Goal: Information Seeking & Learning: Learn about a topic

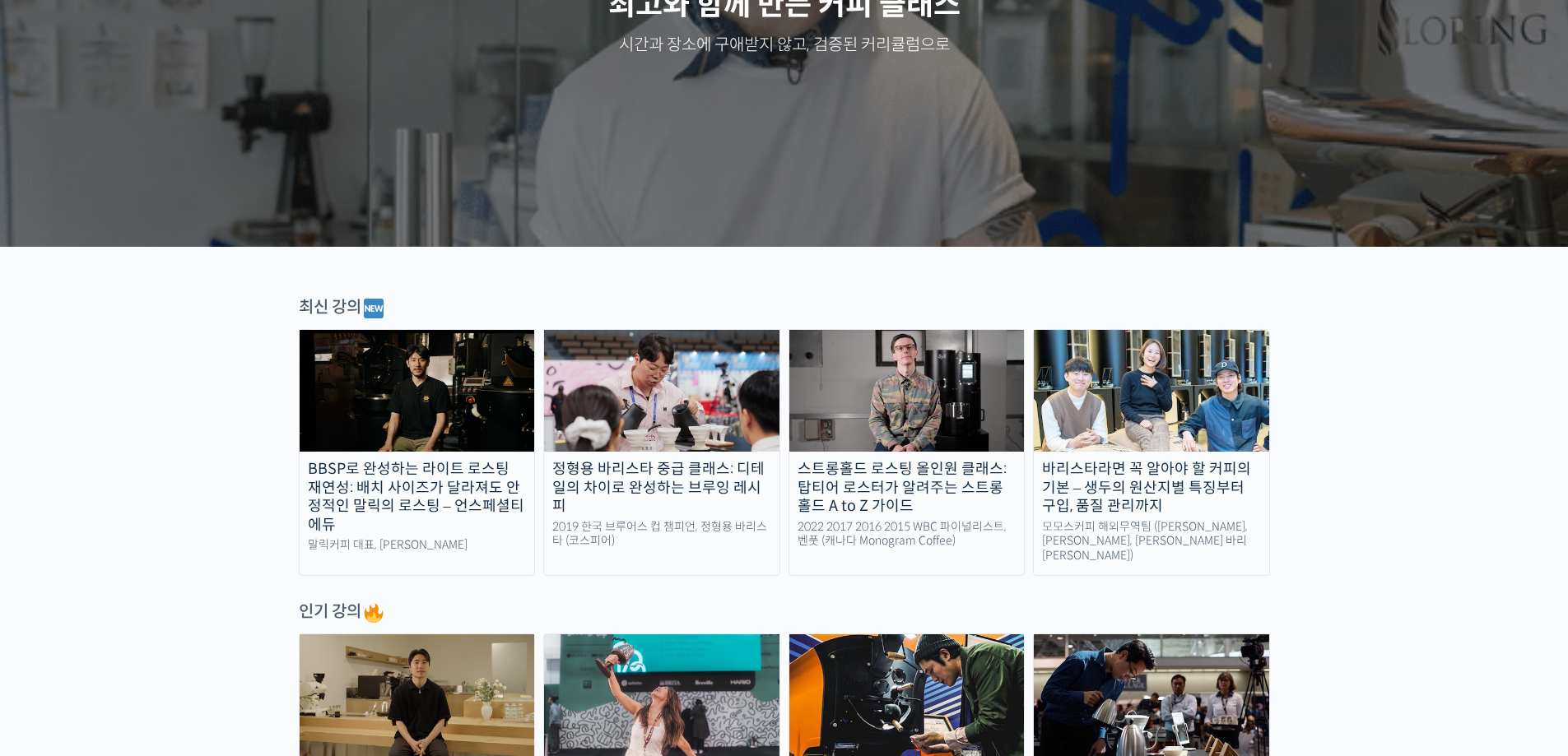
scroll to position [329, 0]
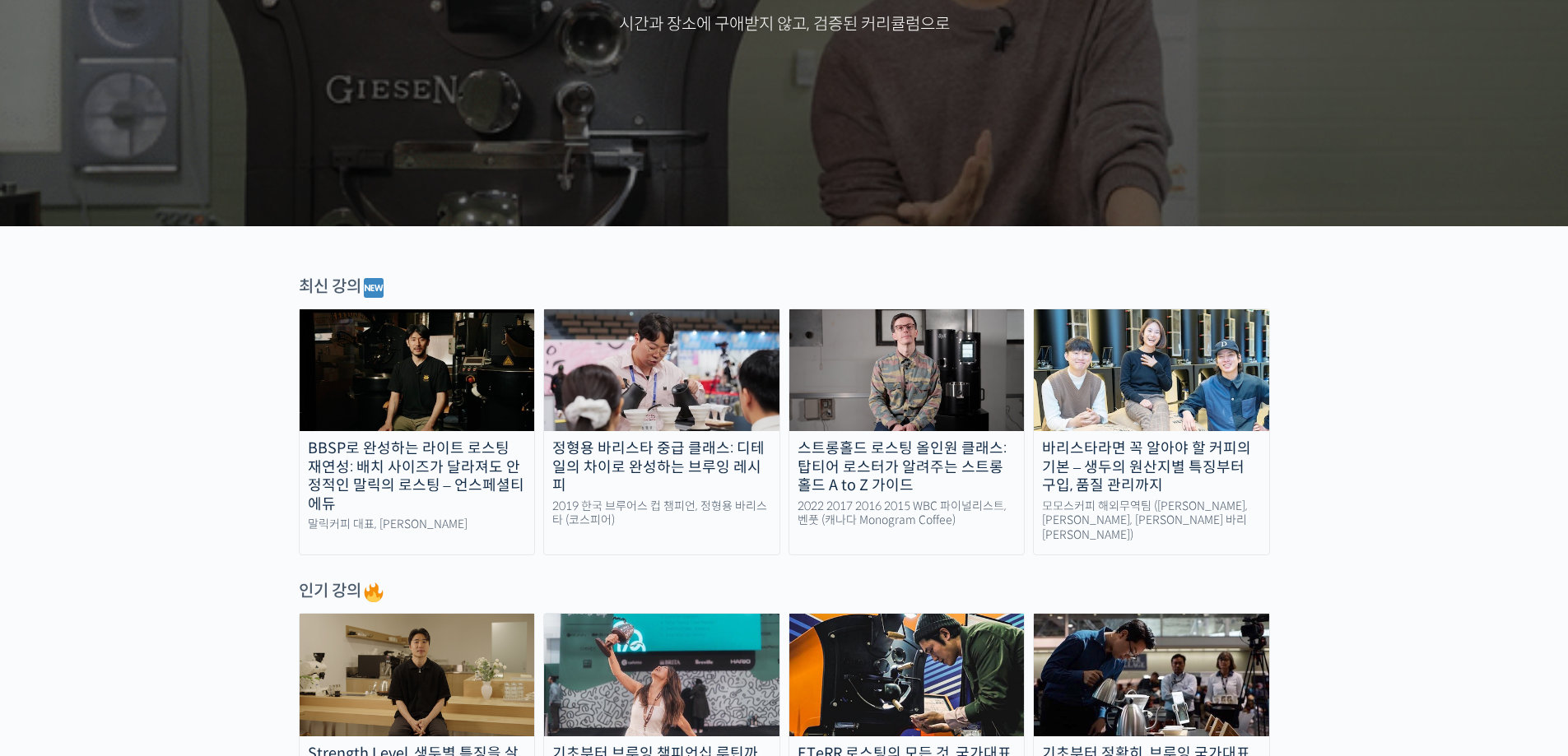
click at [404, 346] on img at bounding box center [417, 370] width 235 height 121
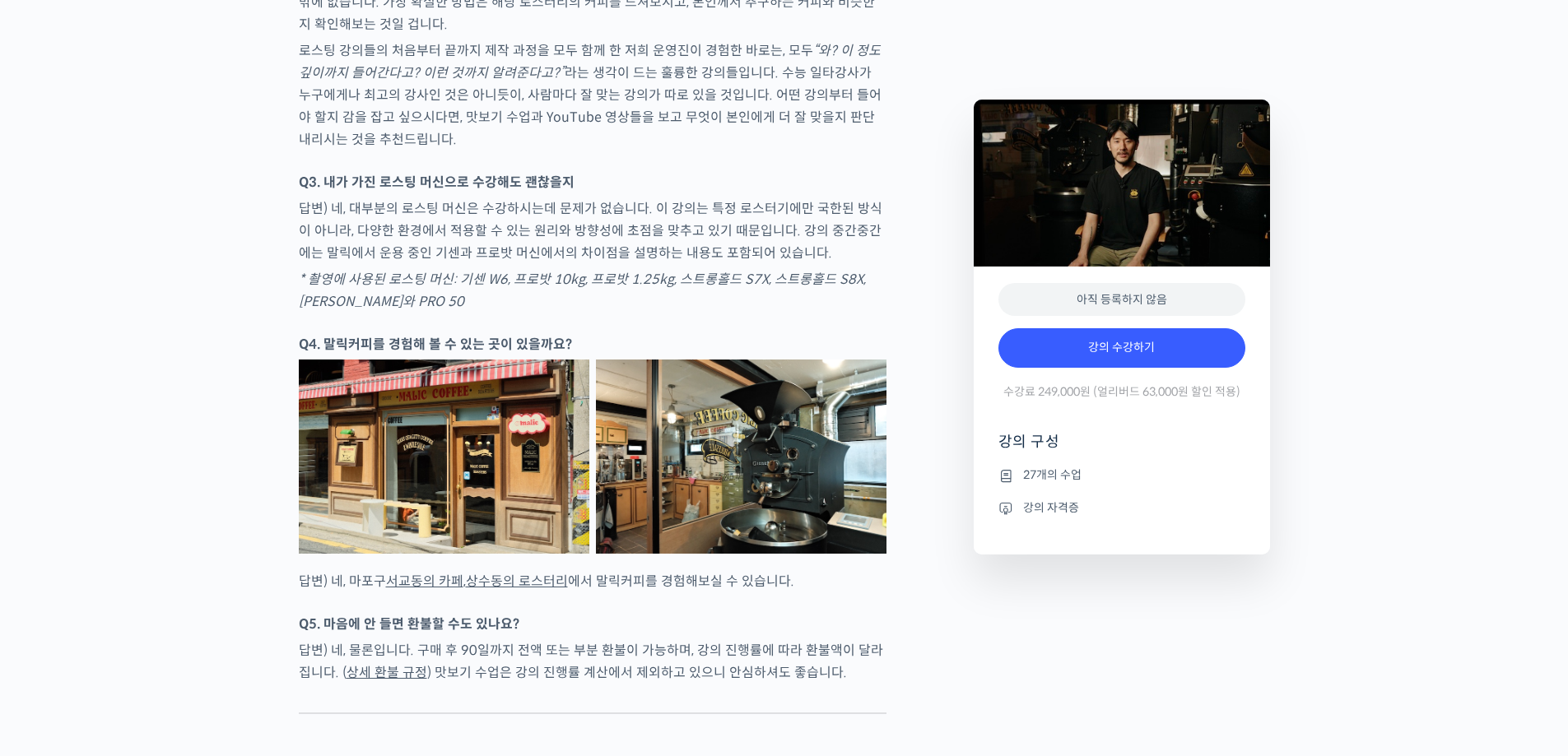
scroll to position [5594, 0]
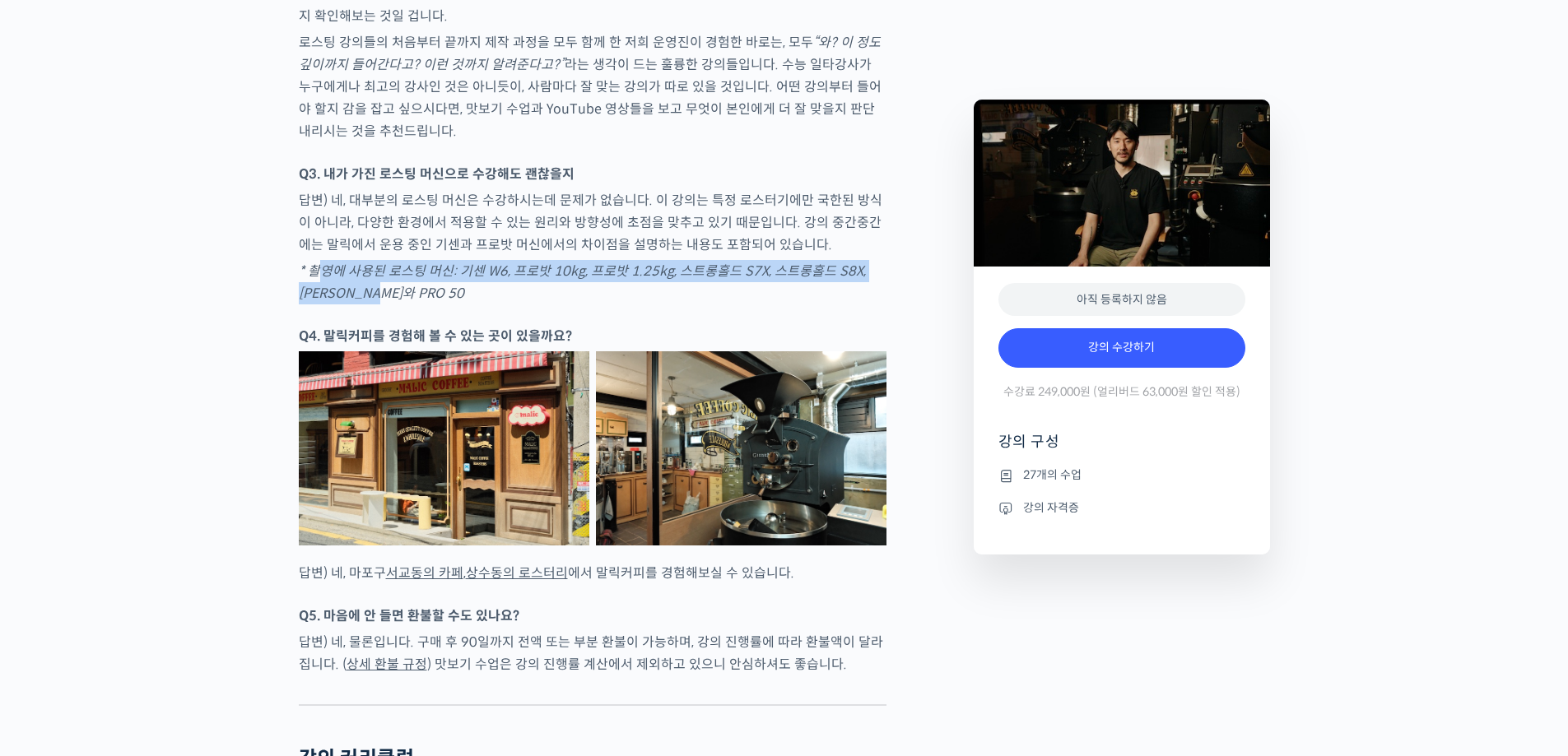
drag, startPoint x: 315, startPoint y: 309, endPoint x: 398, endPoint y: 332, distance: 86.1
click at [398, 305] on p "* 촬영에 사용된 로스팅 머신: 기센 W6, 프로밧 10kg, 프로밧 1.25kg, 스트롱홀드 S7X, 스트롱홀드 S8X, [PERSON_NA…" at bounding box center [593, 281] width 588 height 44
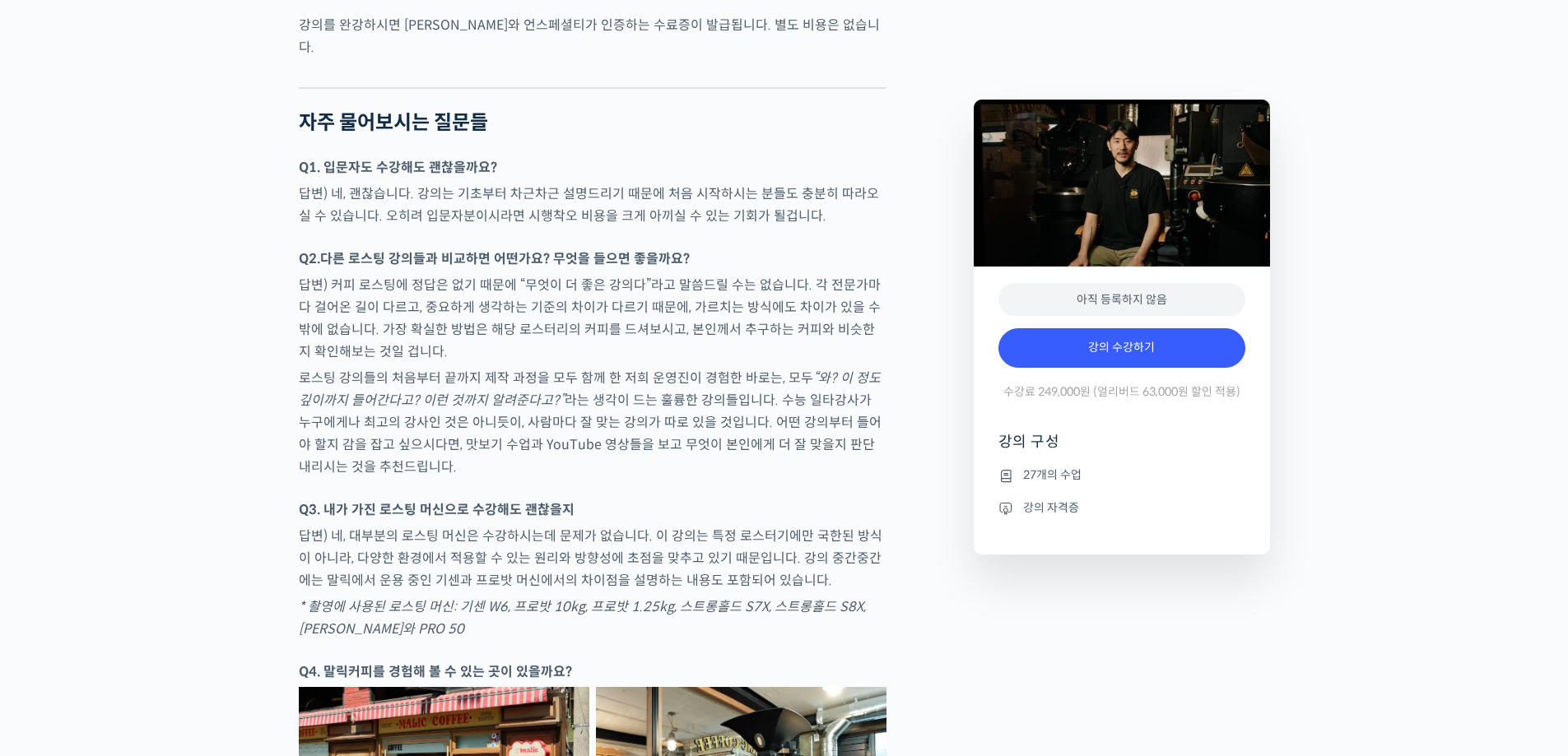
scroll to position [5265, 0]
